Goal: Transaction & Acquisition: Purchase product/service

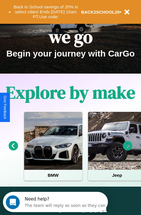
scroll to position [89, 0]
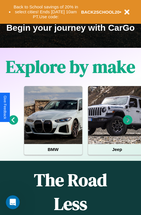
click at [127, 124] on icon at bounding box center [128, 120] width 10 height 10
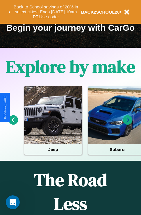
click at [127, 124] on icon at bounding box center [128, 120] width 10 height 10
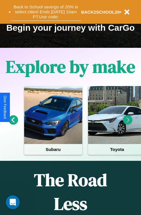
click at [46, 12] on button "Back to School savings of 20% in select cities! Ends 9/1 at 10am PT. Use code:" at bounding box center [46, 12] width 70 height 18
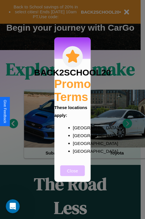
click at [72, 175] on button "Close" at bounding box center [72, 171] width 25 height 11
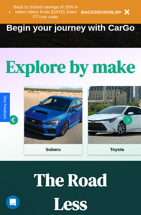
click at [127, 124] on icon at bounding box center [128, 120] width 10 height 10
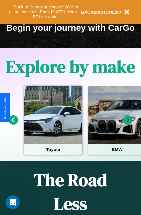
click at [53, 124] on div at bounding box center [53, 115] width 58 height 58
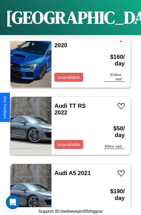
scroll to position [89, 0]
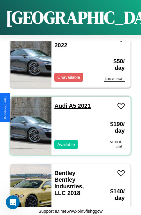
click at [59, 103] on link "Audi A5 2021" at bounding box center [72, 106] width 36 height 6
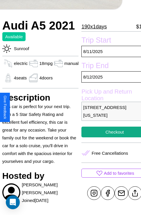
scroll to position [133, 23]
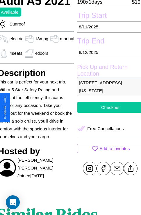
click at [108, 107] on button "Checkout" at bounding box center [110, 107] width 66 height 11
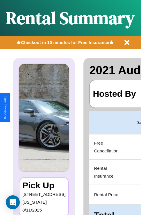
scroll to position [0, 110]
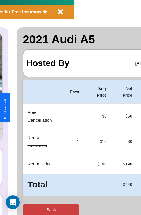
click at [28, 210] on button "Back" at bounding box center [51, 209] width 57 height 11
